Goal: Task Accomplishment & Management: Manage account settings

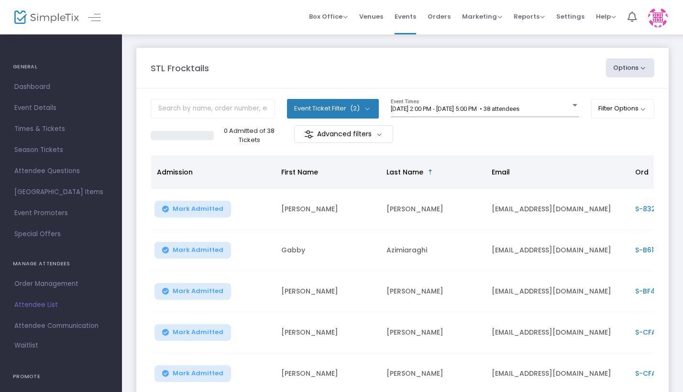
click at [366, 107] on button "Event Ticket Filter (2)" at bounding box center [333, 108] width 92 height 19
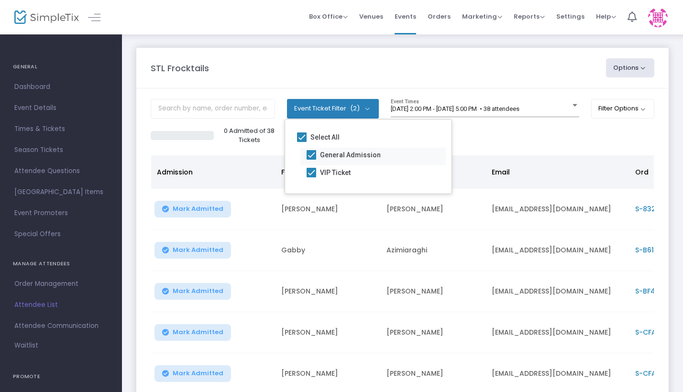
click at [313, 153] on span at bounding box center [312, 155] width 10 height 10
click at [311, 160] on input "General Admission" at bounding box center [311, 160] width 0 height 0
checkbox input "false"
click at [311, 157] on span at bounding box center [312, 155] width 10 height 10
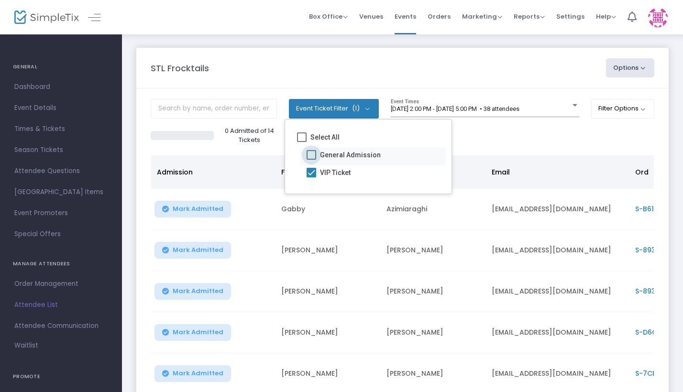
click at [311, 160] on input "General Admission" at bounding box center [311, 160] width 0 height 0
checkbox input "true"
click at [510, 149] on m-panel-content "Event Ticket Filter (2) Select All General Admission VIP Ticket [DATE] 2:00 PM …" at bounding box center [402, 322] width 532 height 468
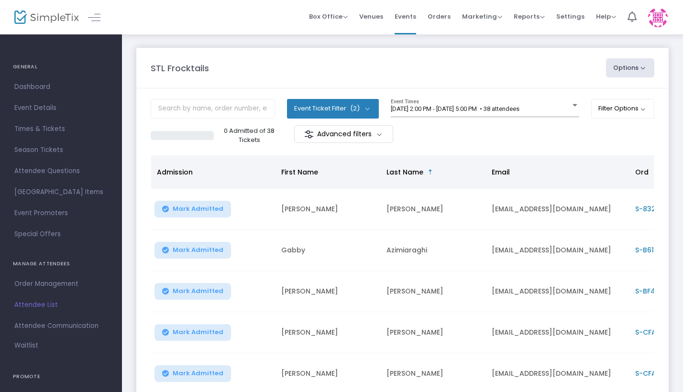
click at [643, 170] on span "Order ID" at bounding box center [649, 172] width 29 height 10
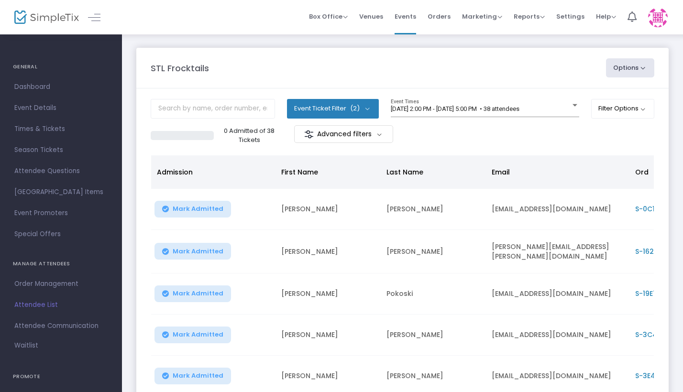
click at [645, 71] on button "Options" at bounding box center [630, 67] width 49 height 19
click at [581, 96] on li "Export List" at bounding box center [604, 96] width 88 height 19
radio input "false"
radio input "true"
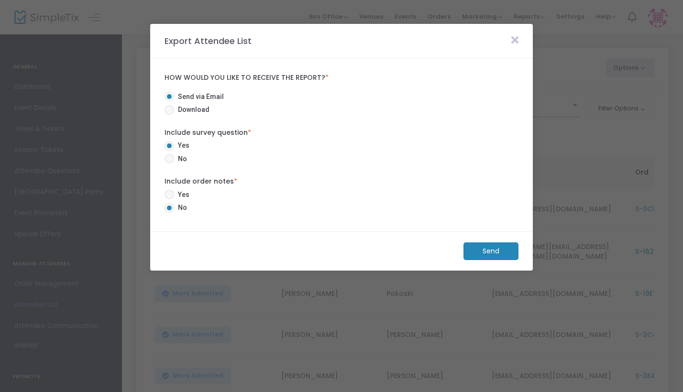
click at [170, 110] on span at bounding box center [169, 110] width 10 height 10
click at [169, 115] on input "Download" at bounding box center [169, 115] width 0 height 0
radio input "true"
click at [475, 251] on m-button "Download" at bounding box center [482, 251] width 71 height 18
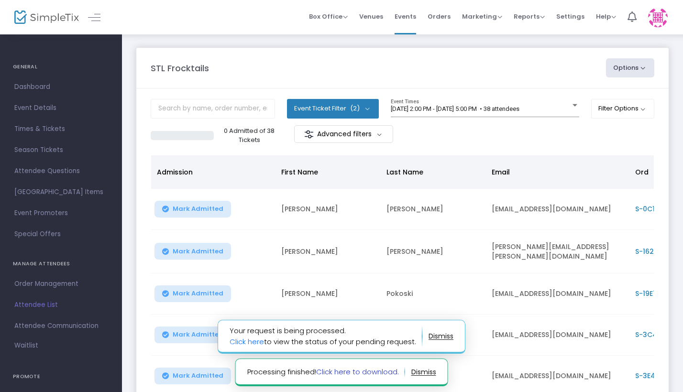
click at [371, 372] on link "Click here to download." at bounding box center [357, 372] width 83 height 10
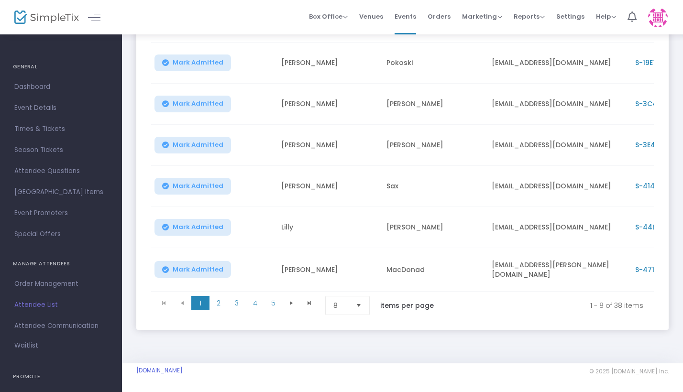
scroll to position [232, 0]
click at [365, 298] on span "Select" at bounding box center [359, 306] width 16 height 16
click at [464, 348] on div "STL Frocktails Options Export List Print Name Tags Export to Mailchimp Scan Rep…" at bounding box center [402, 83] width 561 height 561
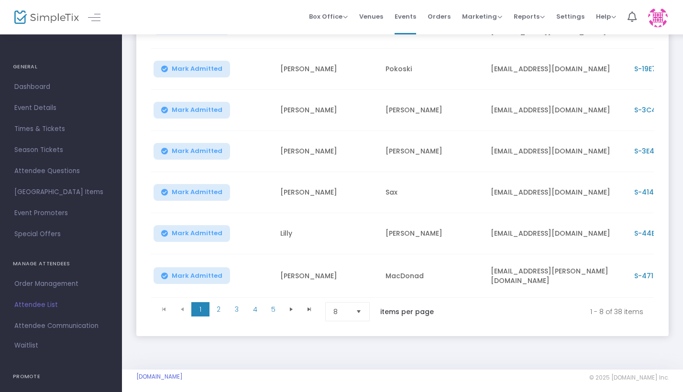
scroll to position [225, 0]
click at [364, 307] on span "Select" at bounding box center [359, 312] width 16 height 16
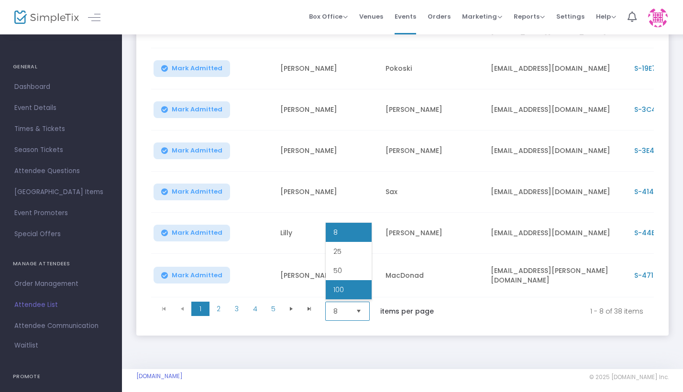
click at [357, 290] on li "100" at bounding box center [349, 289] width 46 height 19
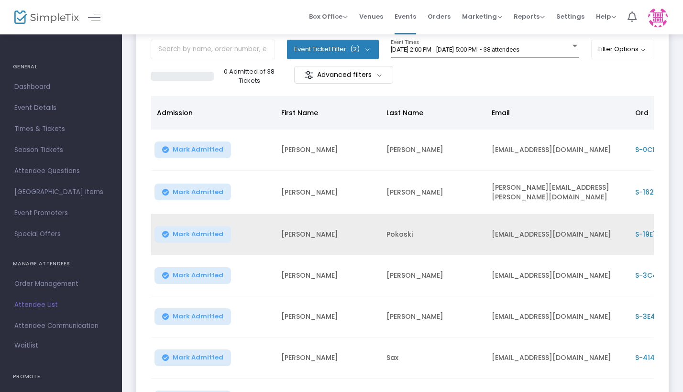
scroll to position [0, 0]
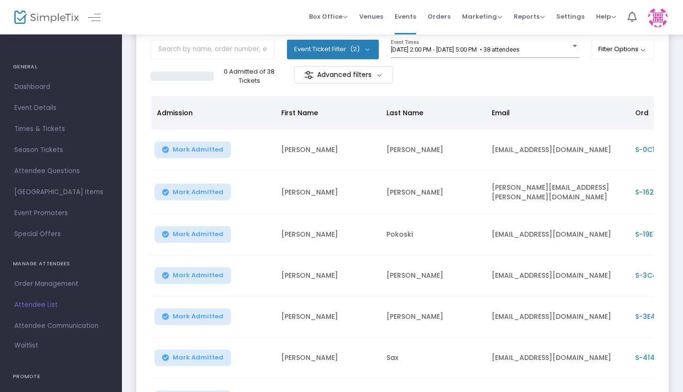
click at [407, 110] on span "Last Name" at bounding box center [404, 113] width 37 height 10
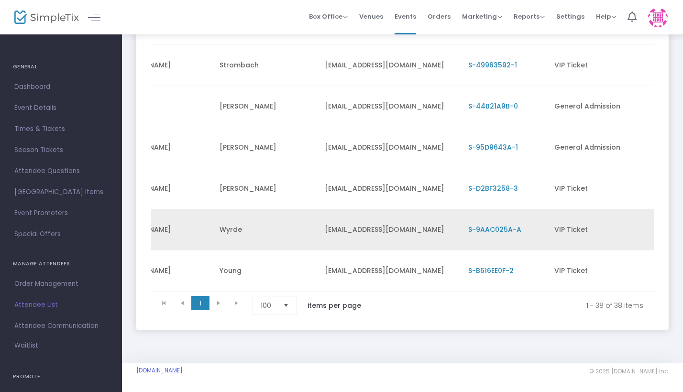
scroll to position [1466, 0]
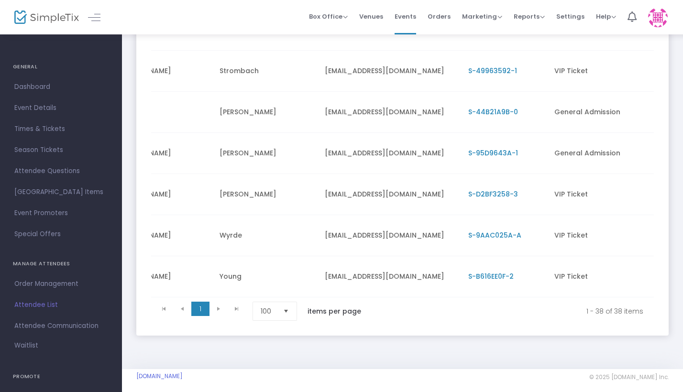
click at [423, 311] on kendo-pager-info "1 - 38 of 38 items" at bounding box center [512, 311] width 262 height 19
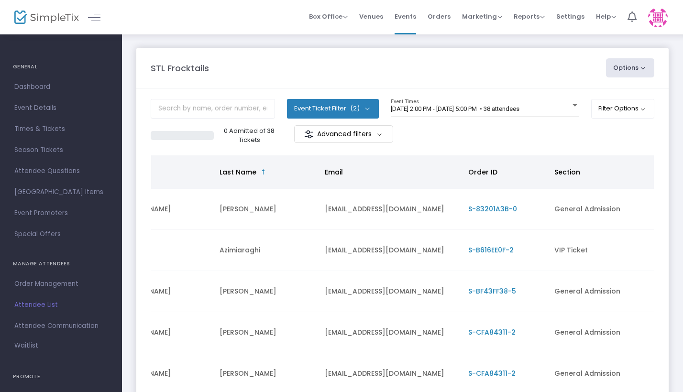
scroll to position [0, 0]
click at [38, 108] on span "Event Details" at bounding box center [60, 108] width 93 height 12
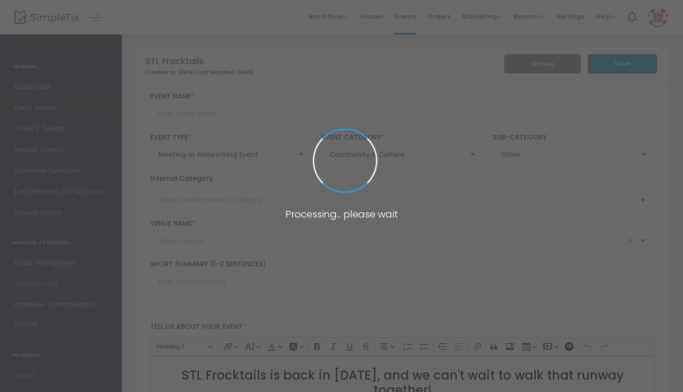
type input "STL Frocktails"
type input "[GEOGRAPHIC_DATA]"
type textarea "STL Frocktails is back in [DATE], and we can't wait to walk that runway togethe…"
type input "Register Now"
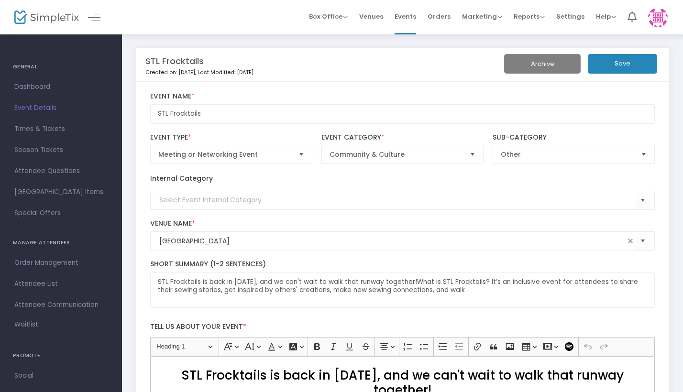
scroll to position [34, 0]
